Goal: Task Accomplishment & Management: Manage account settings

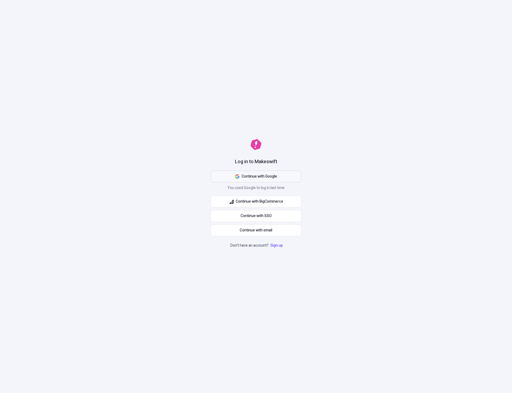
click at [274, 177] on span "Continue with Google" at bounding box center [259, 177] width 35 height 6
click at [237, 175] on icon "button" at bounding box center [237, 176] width 4 height 4
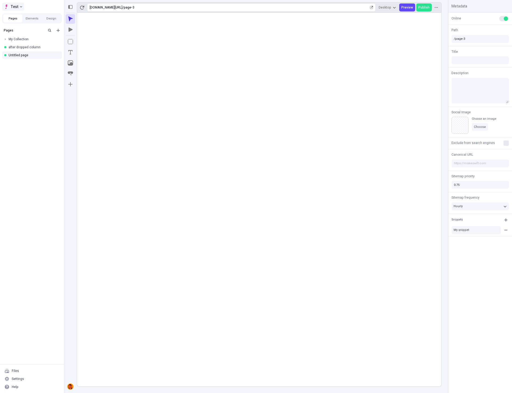
click at [21, 6] on icon "Select site" at bounding box center [21, 7] width 2 height 2
click at [28, 377] on div "Settings" at bounding box center [32, 379] width 60 height 8
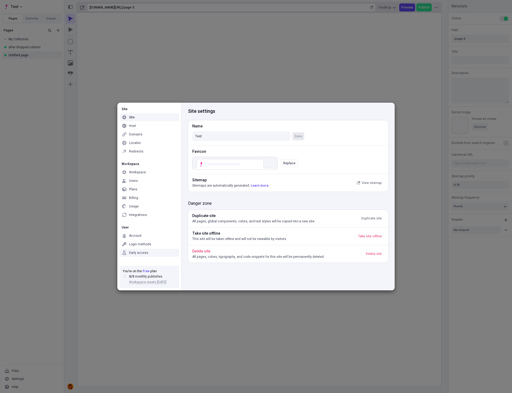
click at [142, 252] on div "Early access" at bounding box center [138, 253] width 19 height 4
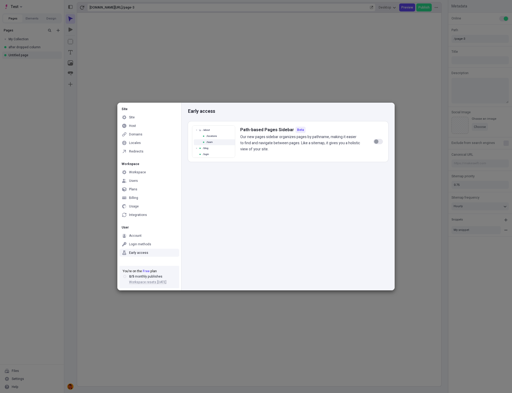
click at [252, 246] on div "Early access Path-based Pages Sidebar Beta Our new pages sidebar organizes page…" at bounding box center [287, 197] width 213 height 188
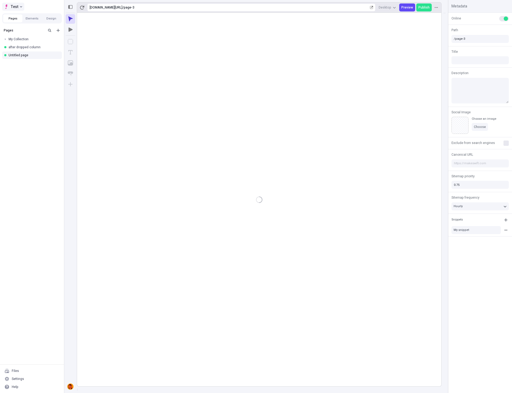
click at [17, 7] on span "Test" at bounding box center [15, 6] width 8 height 6
click at [18, 6] on button "Test" at bounding box center [13, 7] width 22 height 8
click at [21, 45] on div "Log out" at bounding box center [59, 45] width 92 height 4
